Goal: Navigation & Orientation: Find specific page/section

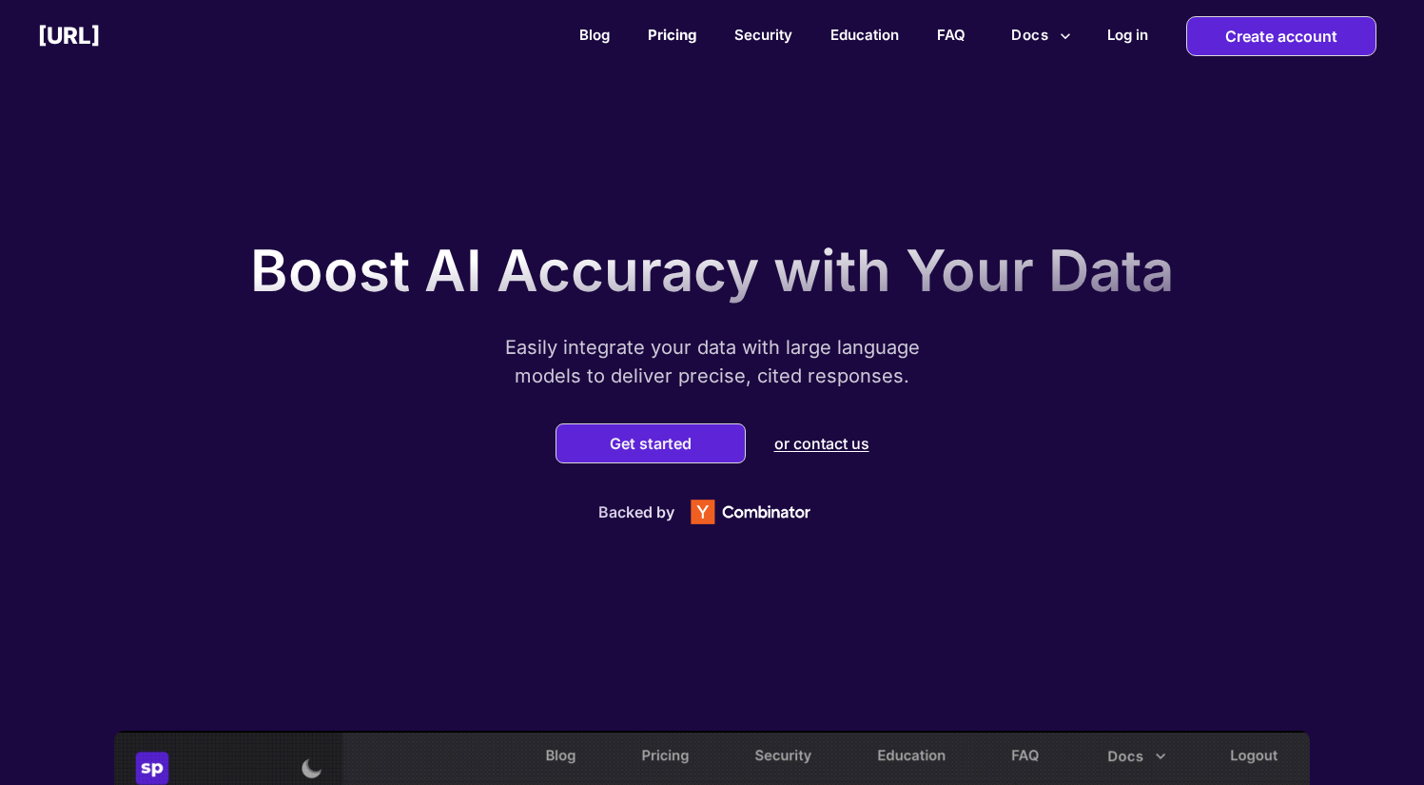
click at [670, 38] on link "Pricing" at bounding box center [672, 35] width 49 height 18
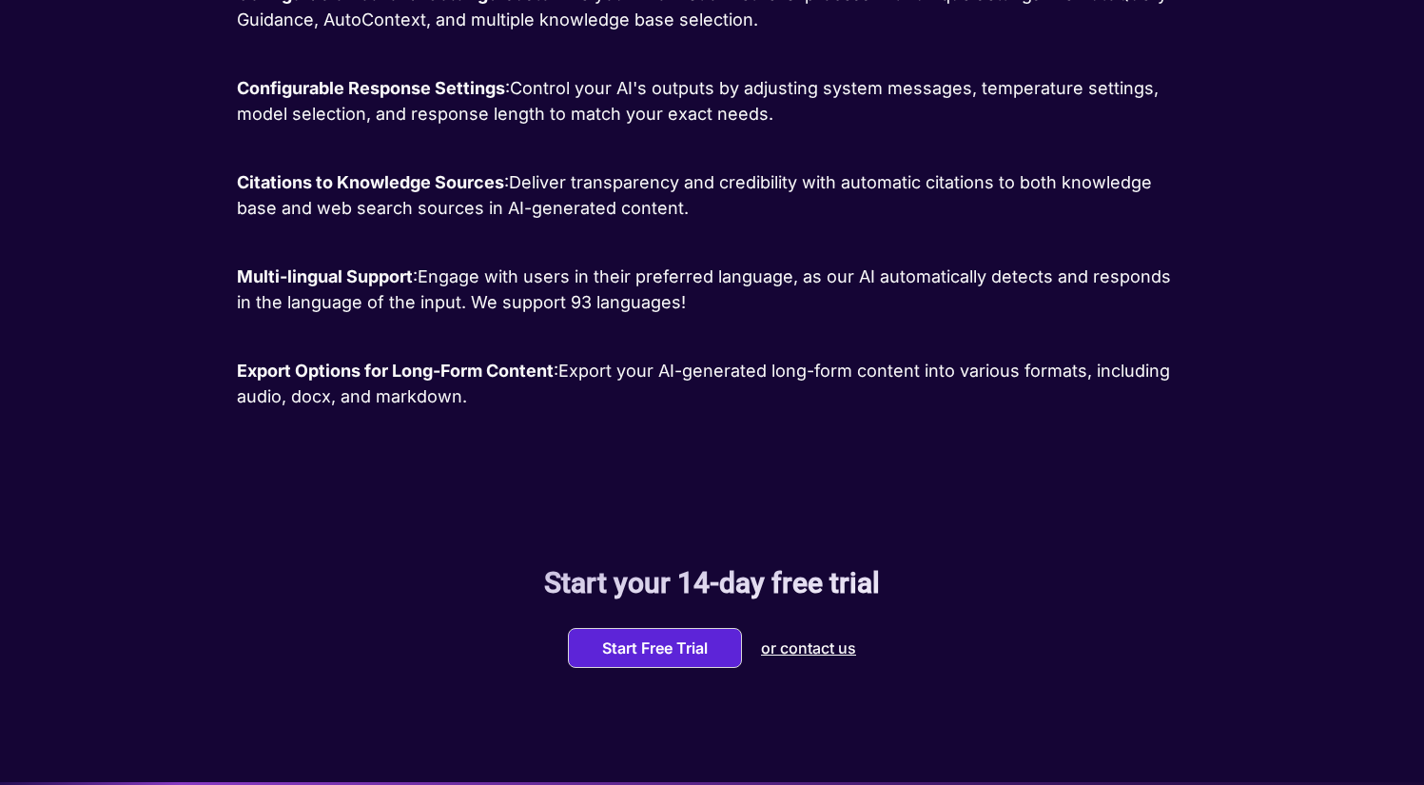
scroll to position [2902, 0]
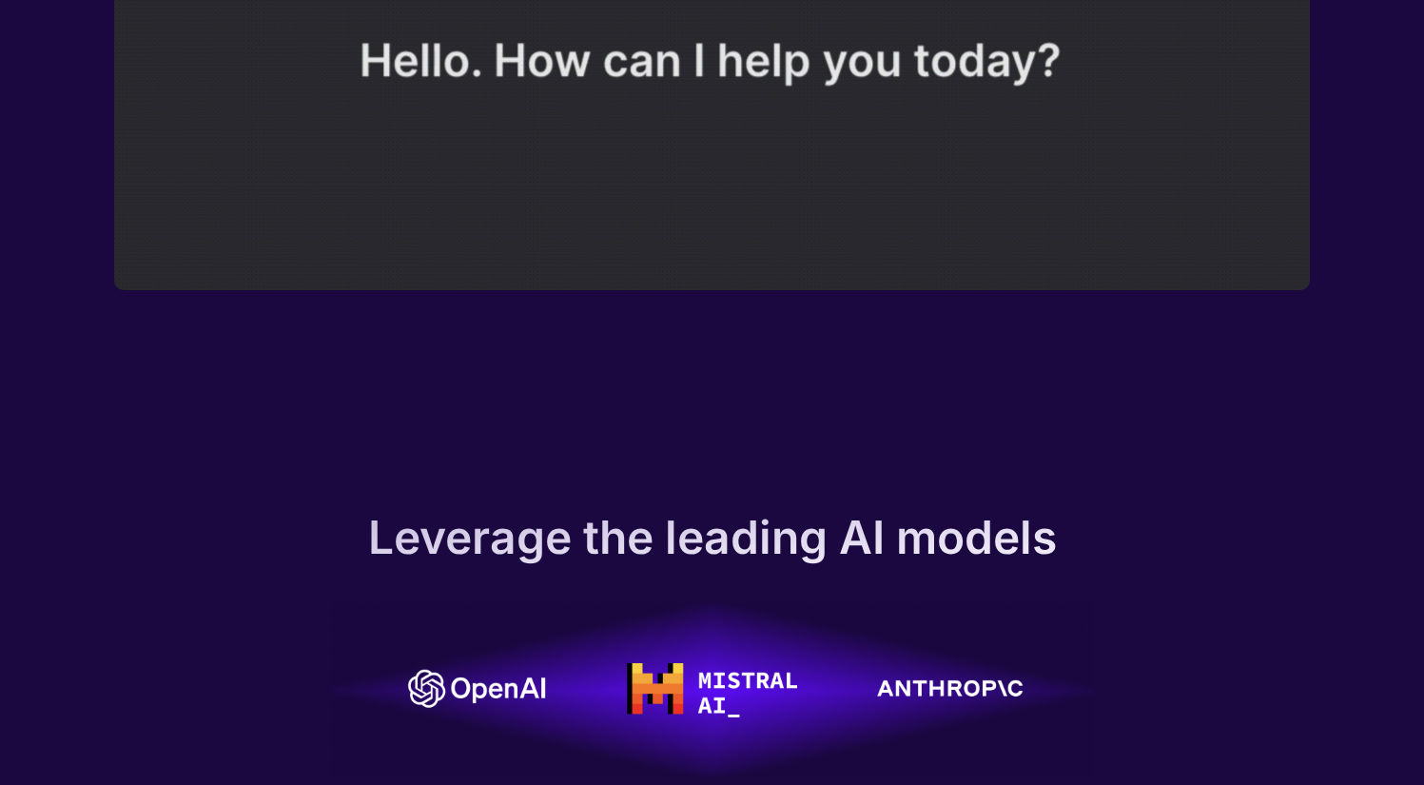
scroll to position [1413, 0]
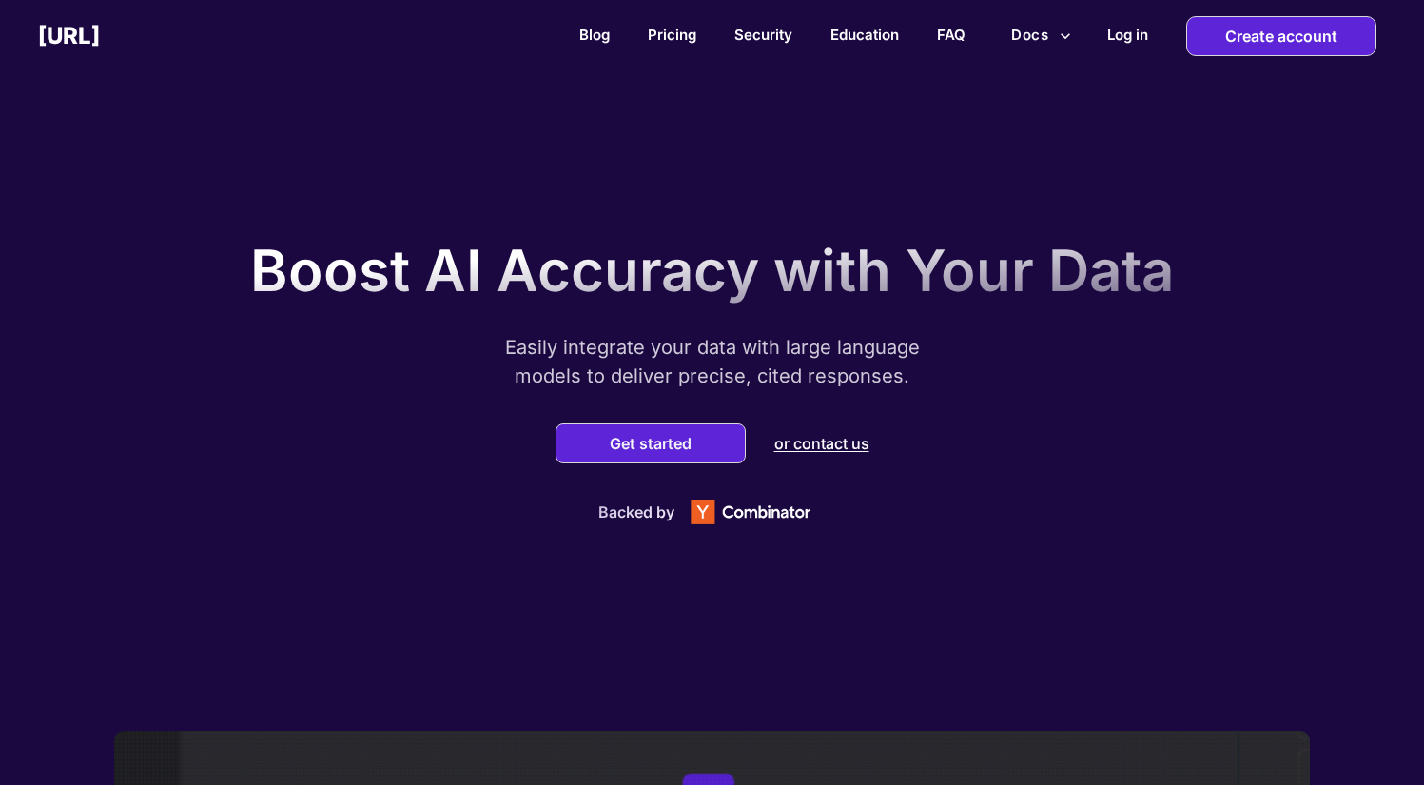
click at [1299, 220] on div "Boost AI Accuracy with Your Data Easily integrate your data with large language…" at bounding box center [712, 377] width 1424 height 707
click at [666, 35] on link "Pricing" at bounding box center [672, 35] width 49 height 18
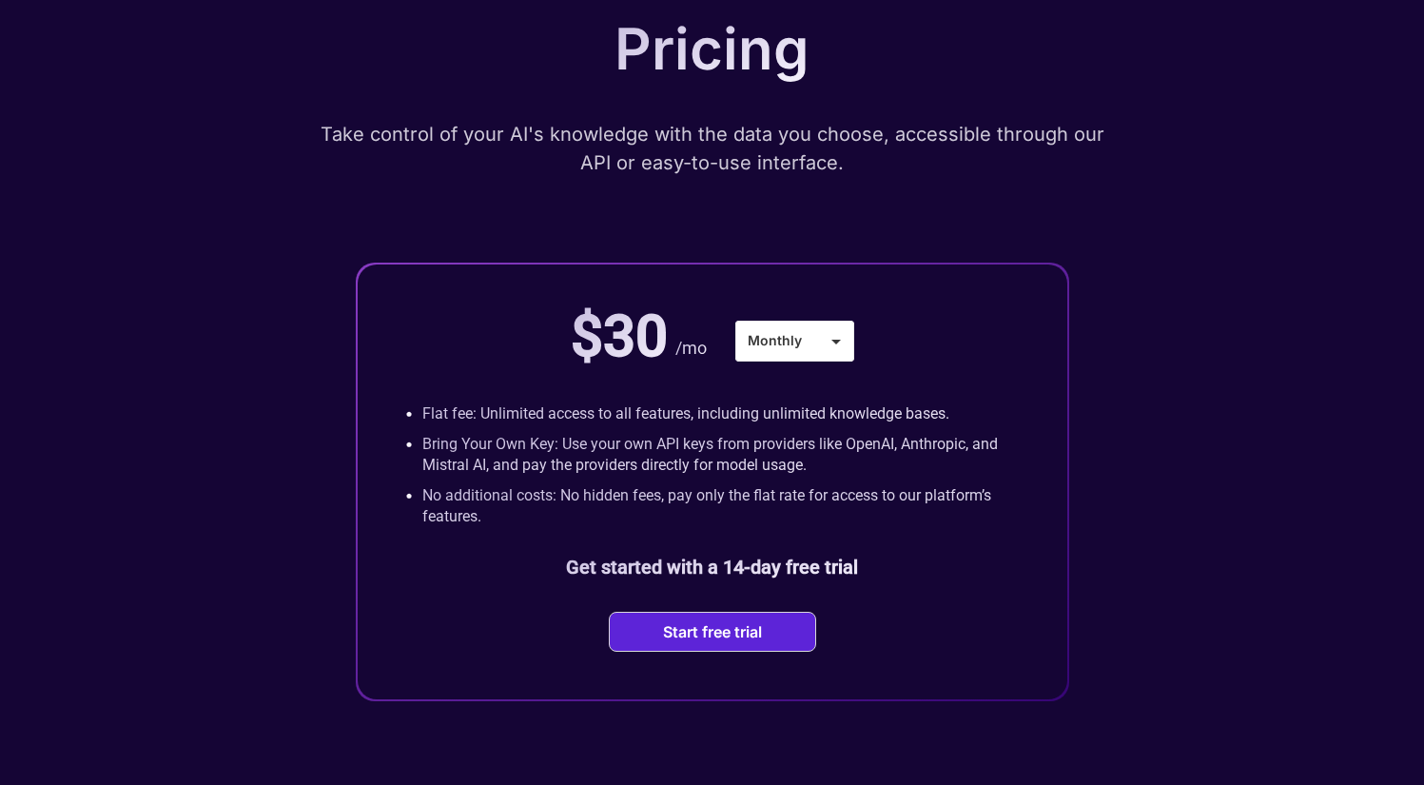
scroll to position [141, 0]
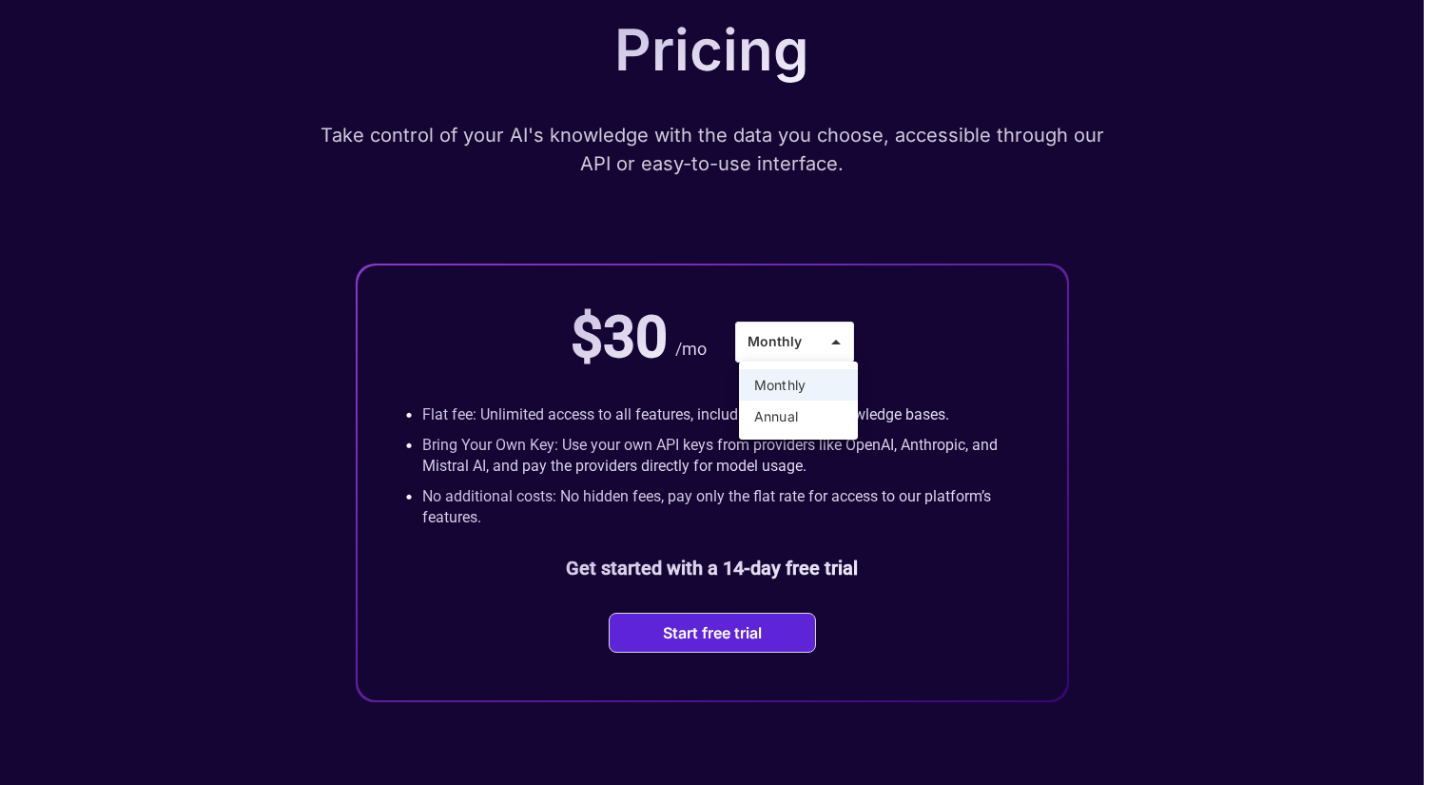
click at [1011, 326] on div at bounding box center [719, 392] width 1438 height 785
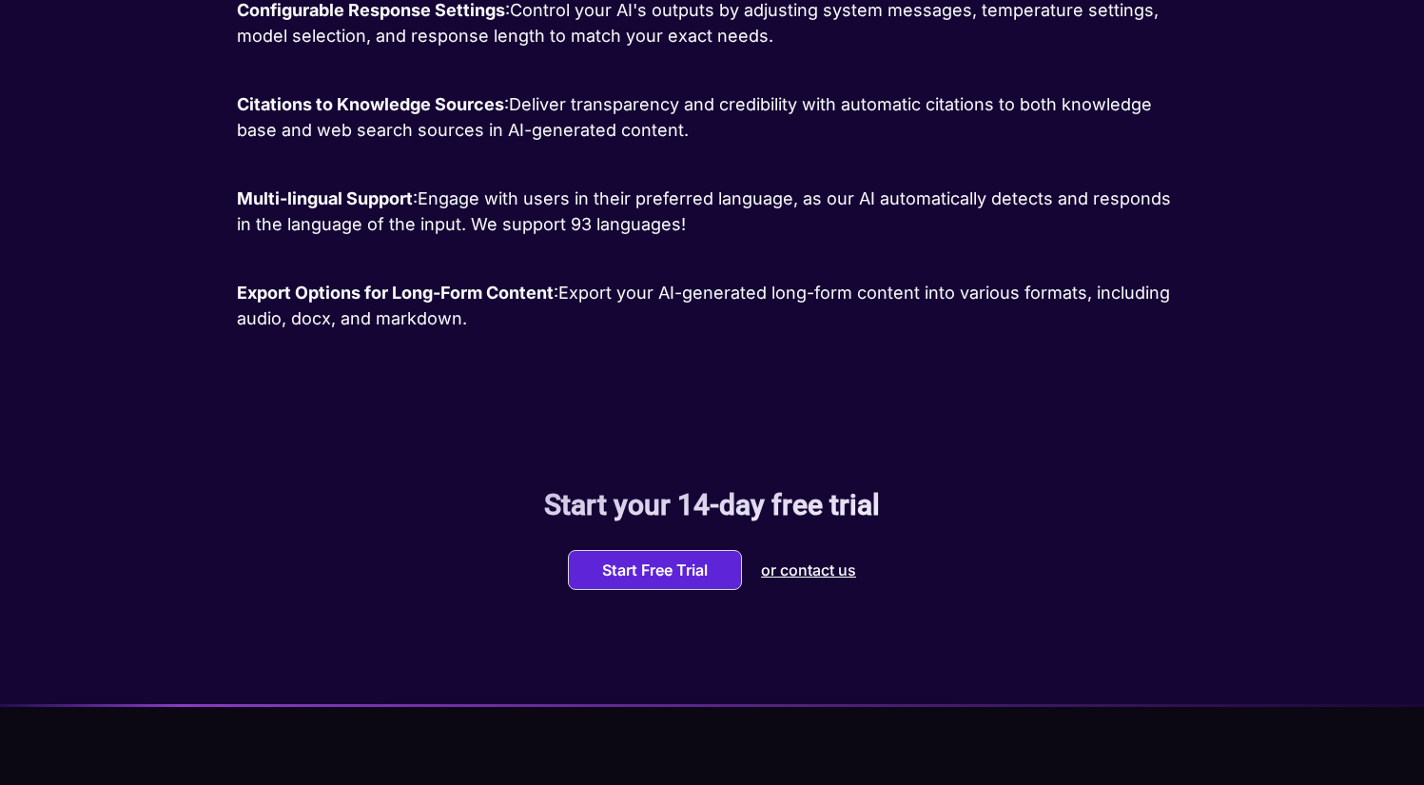
scroll to position [0, 0]
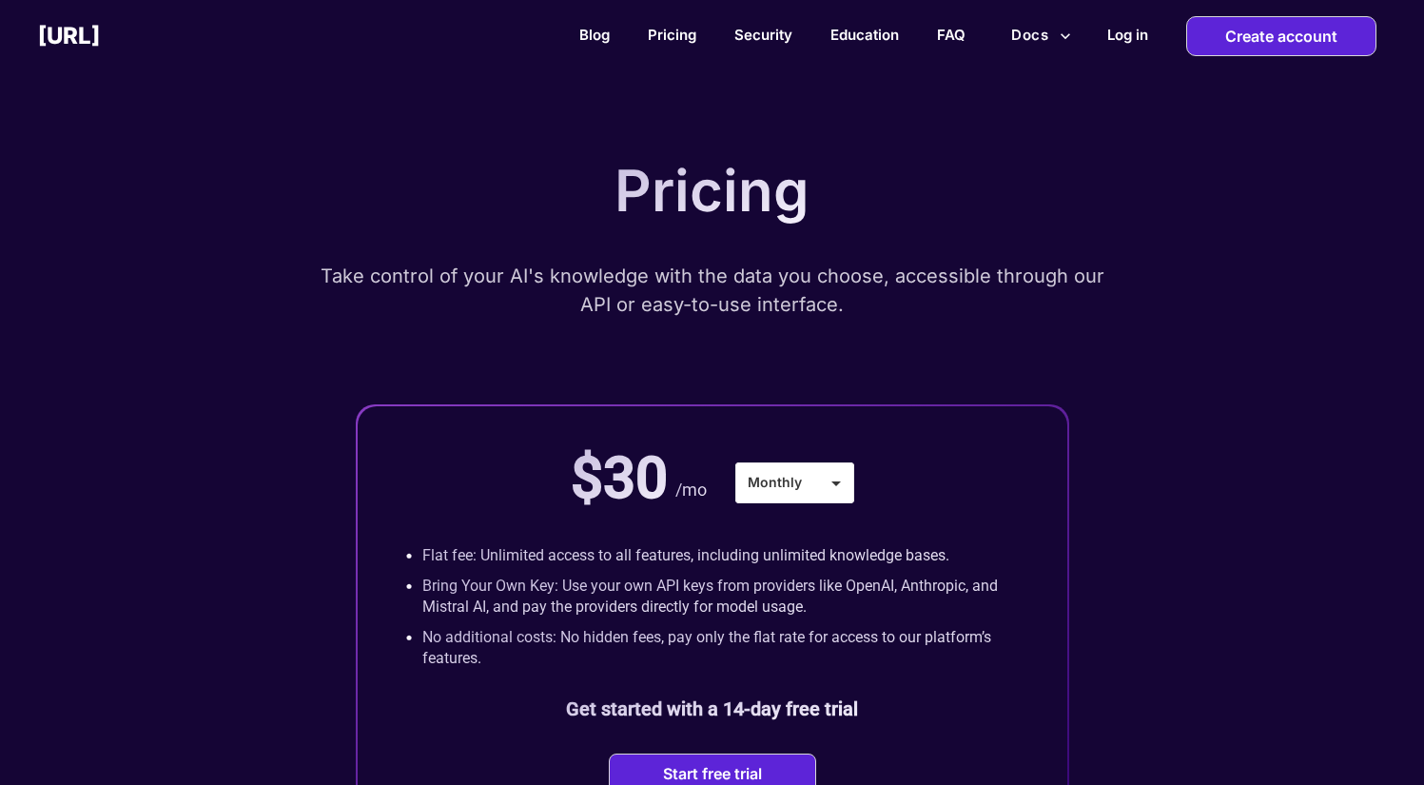
click at [763, 44] on div "Blog Pricing Security Education FAQ Docs Log in Create account" at bounding box center [762, 36] width 1324 height 40
click at [772, 37] on link "Security" at bounding box center [762, 35] width 59 height 18
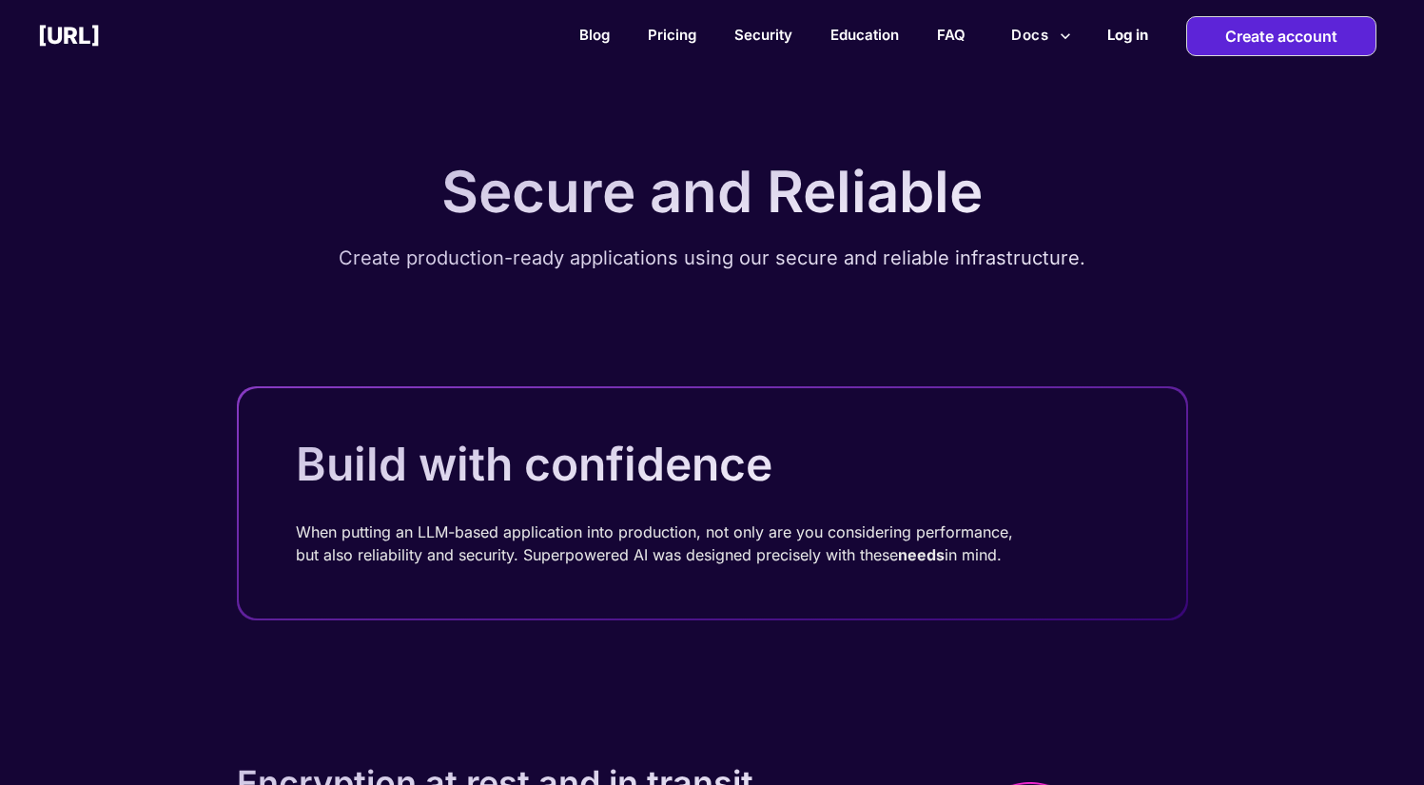
click at [1140, 37] on h2 "Log in" at bounding box center [1127, 35] width 41 height 18
click at [588, 32] on link "Blog" at bounding box center [594, 35] width 30 height 18
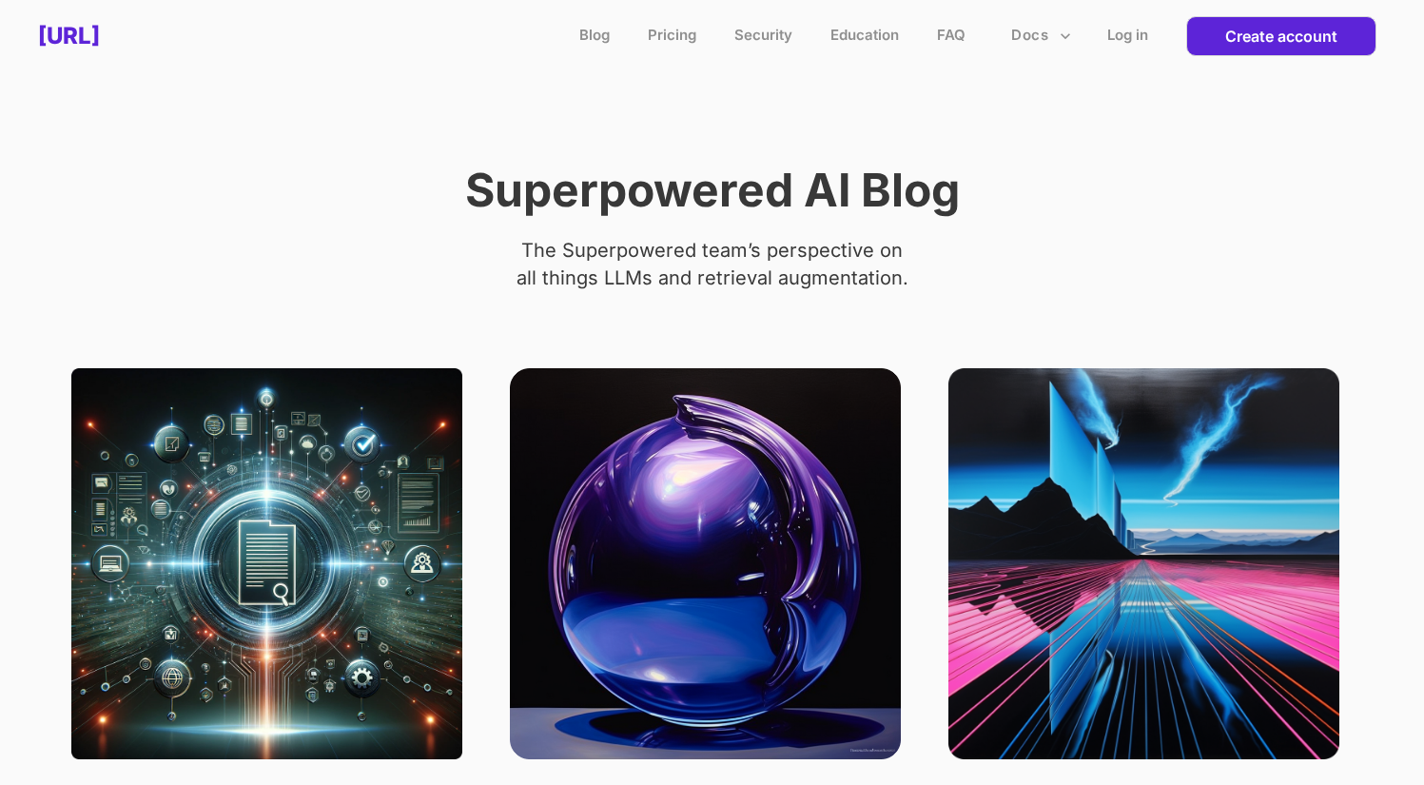
scroll to position [1, 0]
